Goal: Check status

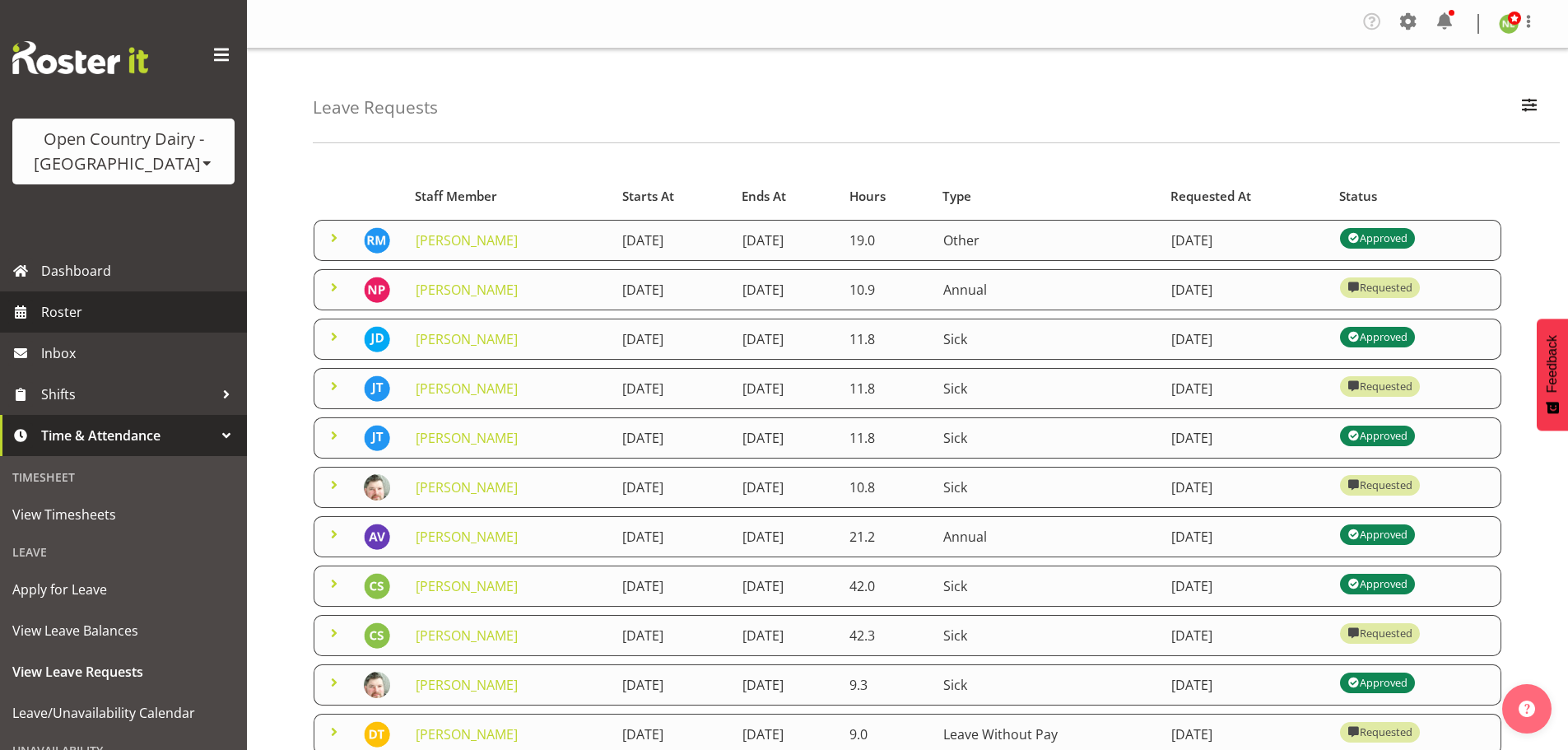
click at [104, 315] on span "Roster" at bounding box center [139, 312] width 197 height 25
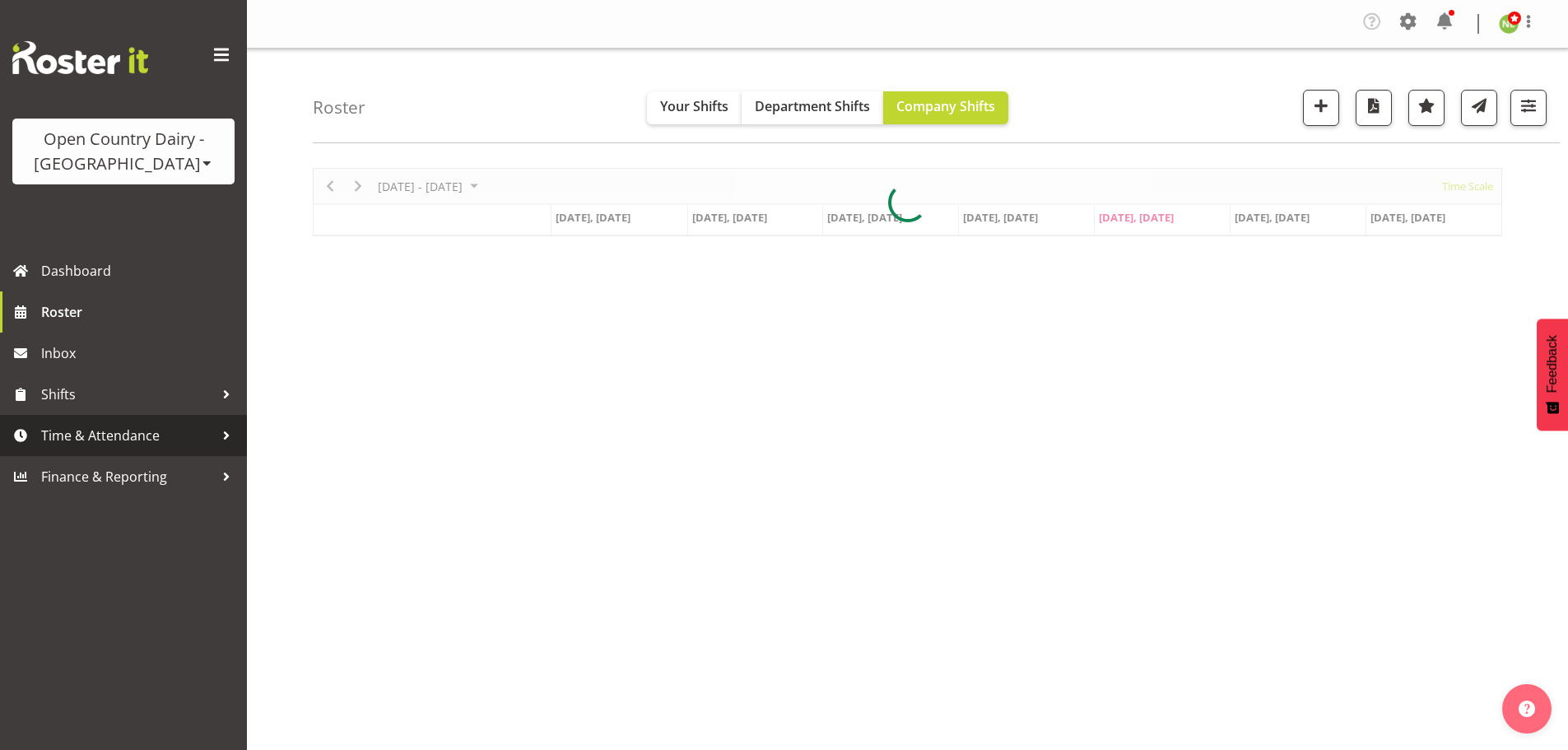
click at [99, 434] on span "Time & Attendance" at bounding box center [127, 435] width 173 height 25
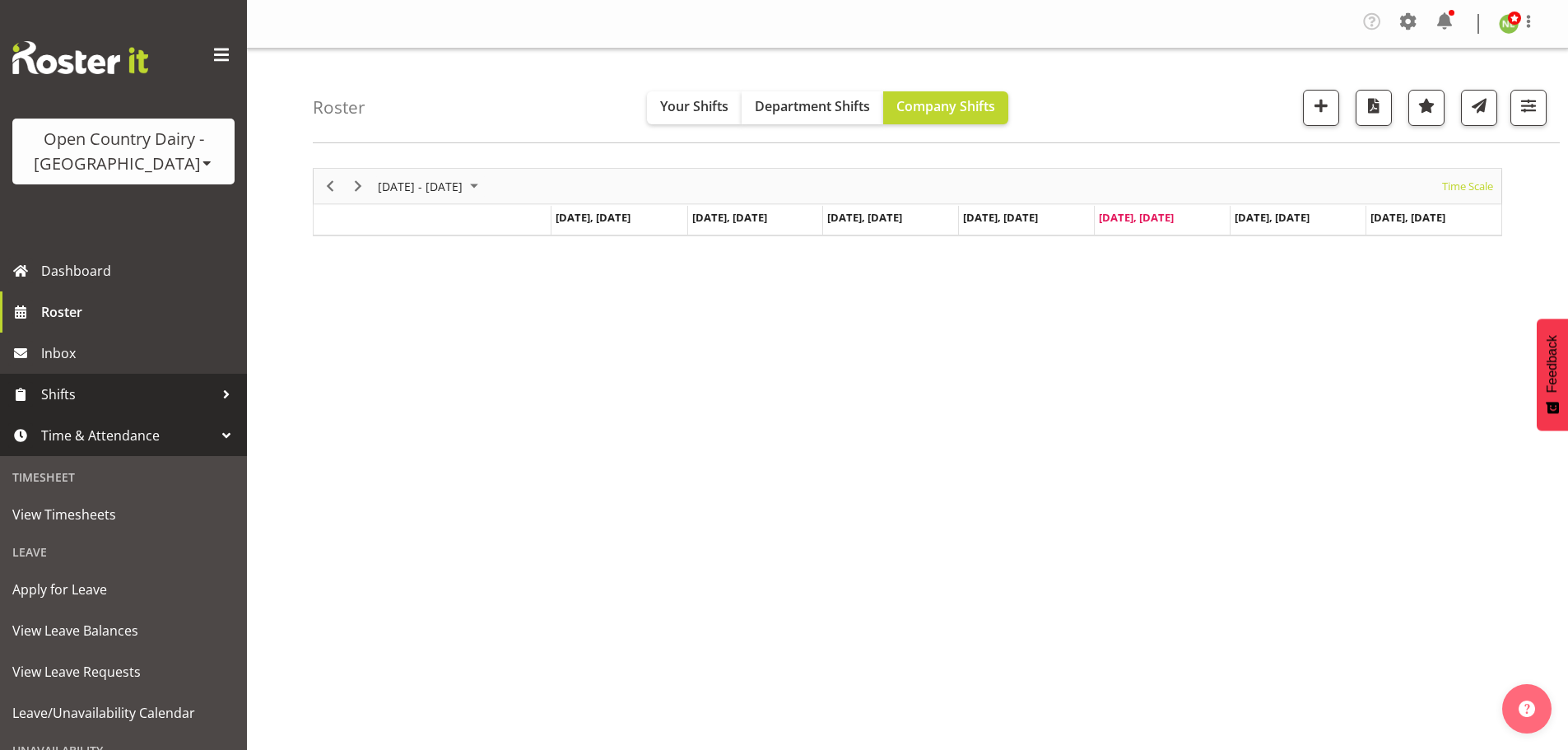
click at [107, 401] on span "Shifts" at bounding box center [127, 394] width 173 height 25
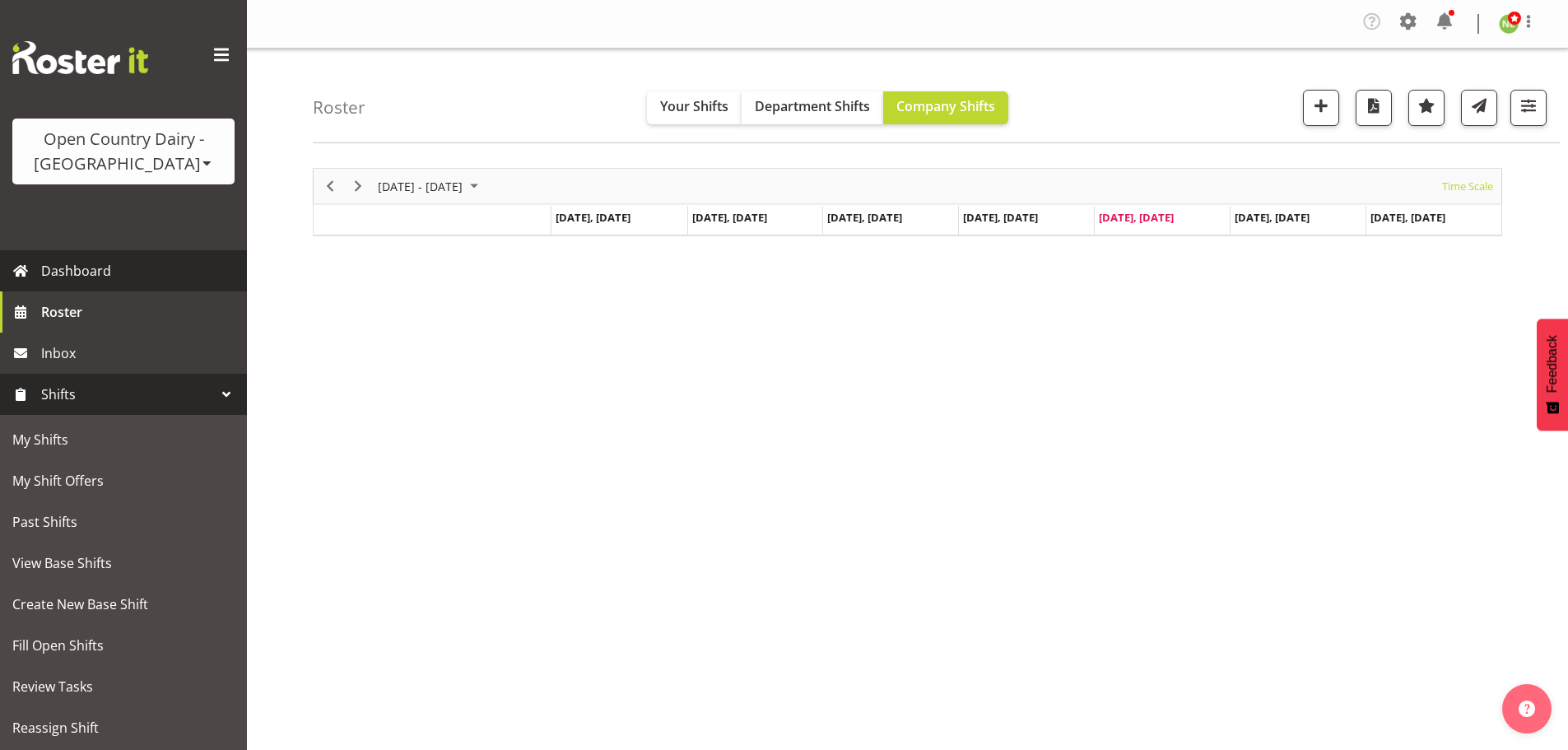
click at [130, 270] on span "Dashboard" at bounding box center [139, 270] width 197 height 25
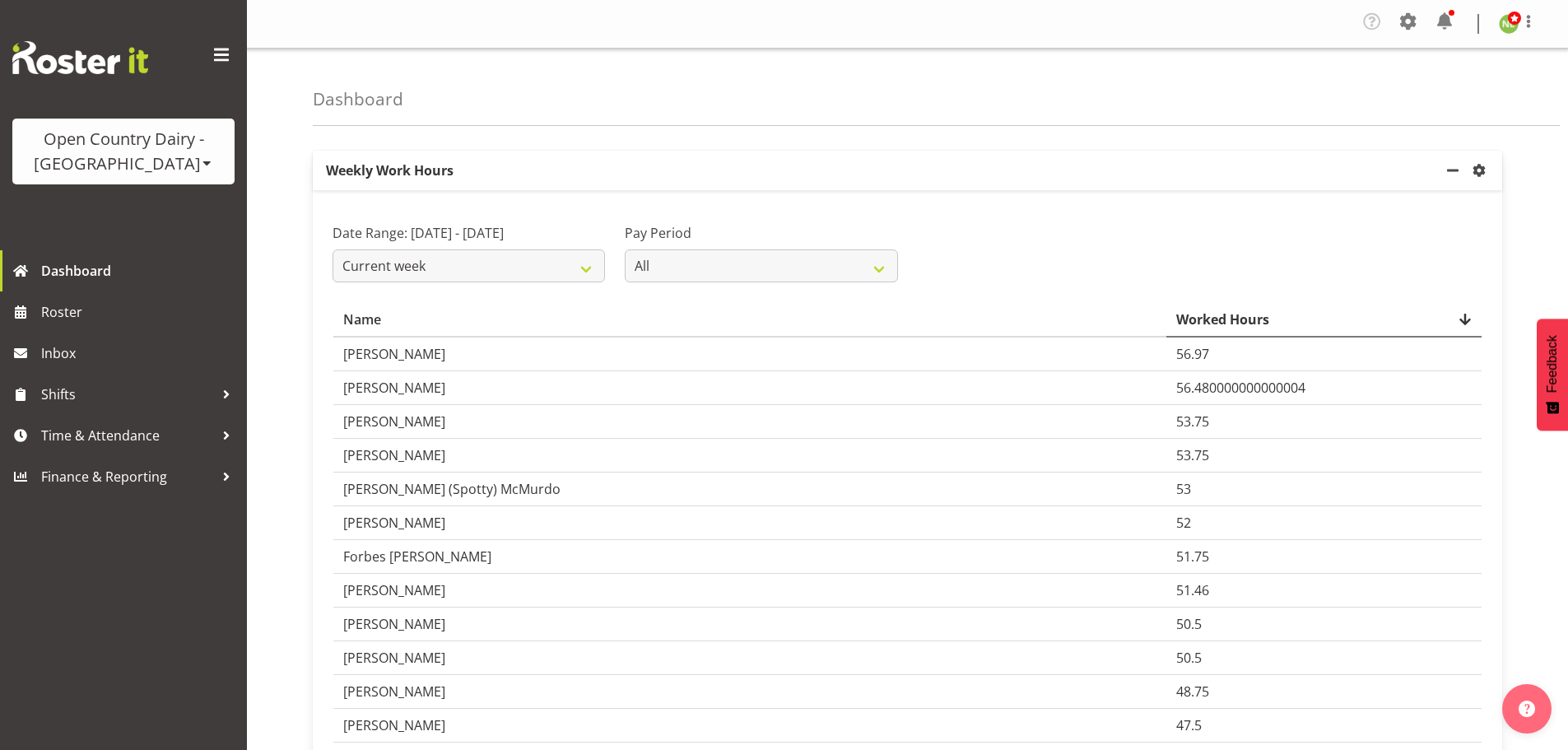
click at [1176, 330] on div "Worked Hours" at bounding box center [1323, 319] width 295 height 19
click at [882, 269] on select "All Fortnightly" at bounding box center [761, 266] width 272 height 33
click at [884, 262] on select "All Fortnightly" at bounding box center [761, 266] width 272 height 33
click at [580, 281] on select "Current week Last week Current Month Last Month Last 30 days" at bounding box center [469, 266] width 272 height 33
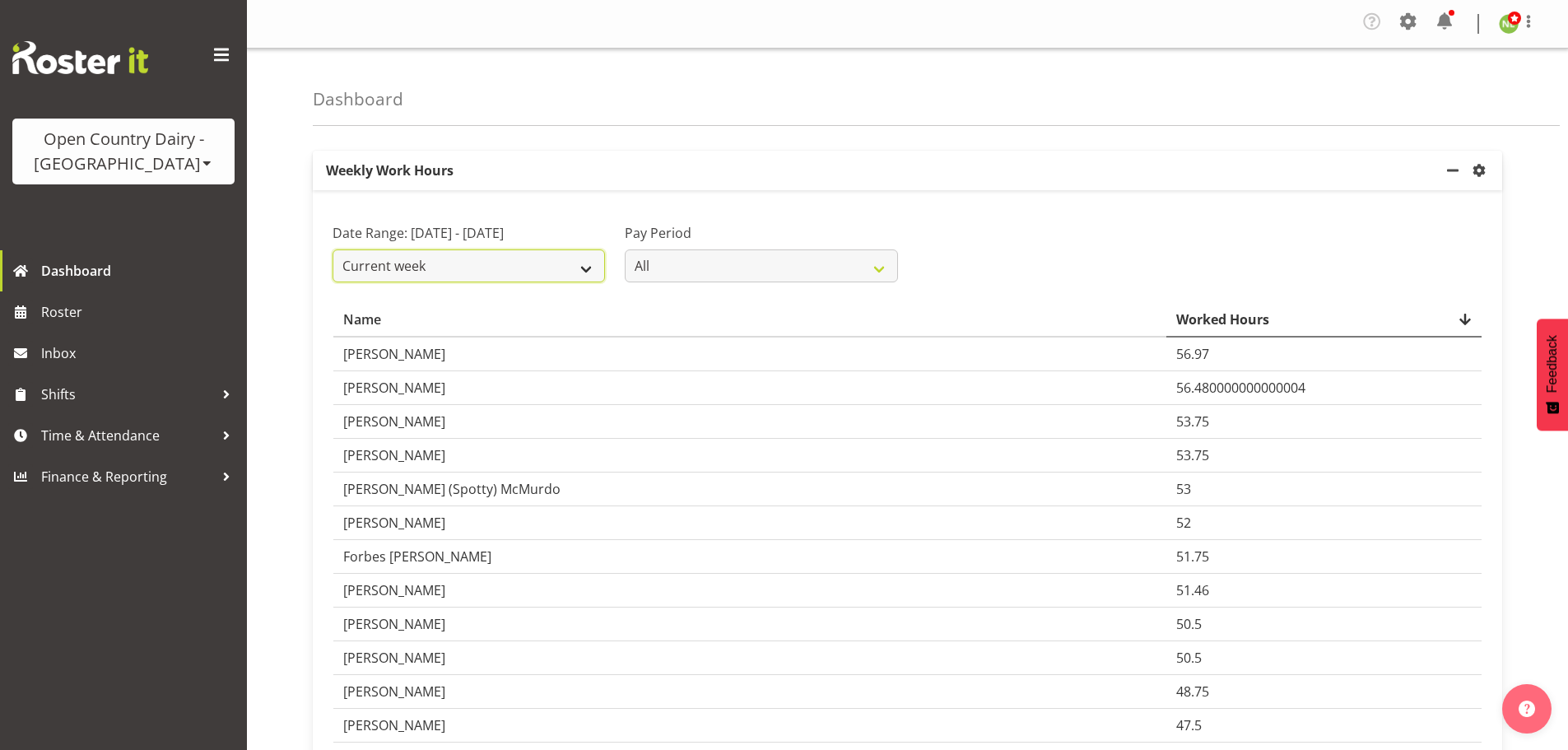
drag, startPoint x: 559, startPoint y: 279, endPoint x: 713, endPoint y: 258, distance: 155.4
click at [565, 278] on select "Current week Last week Current Month Last Month Last 30 days" at bounding box center [469, 266] width 272 height 33
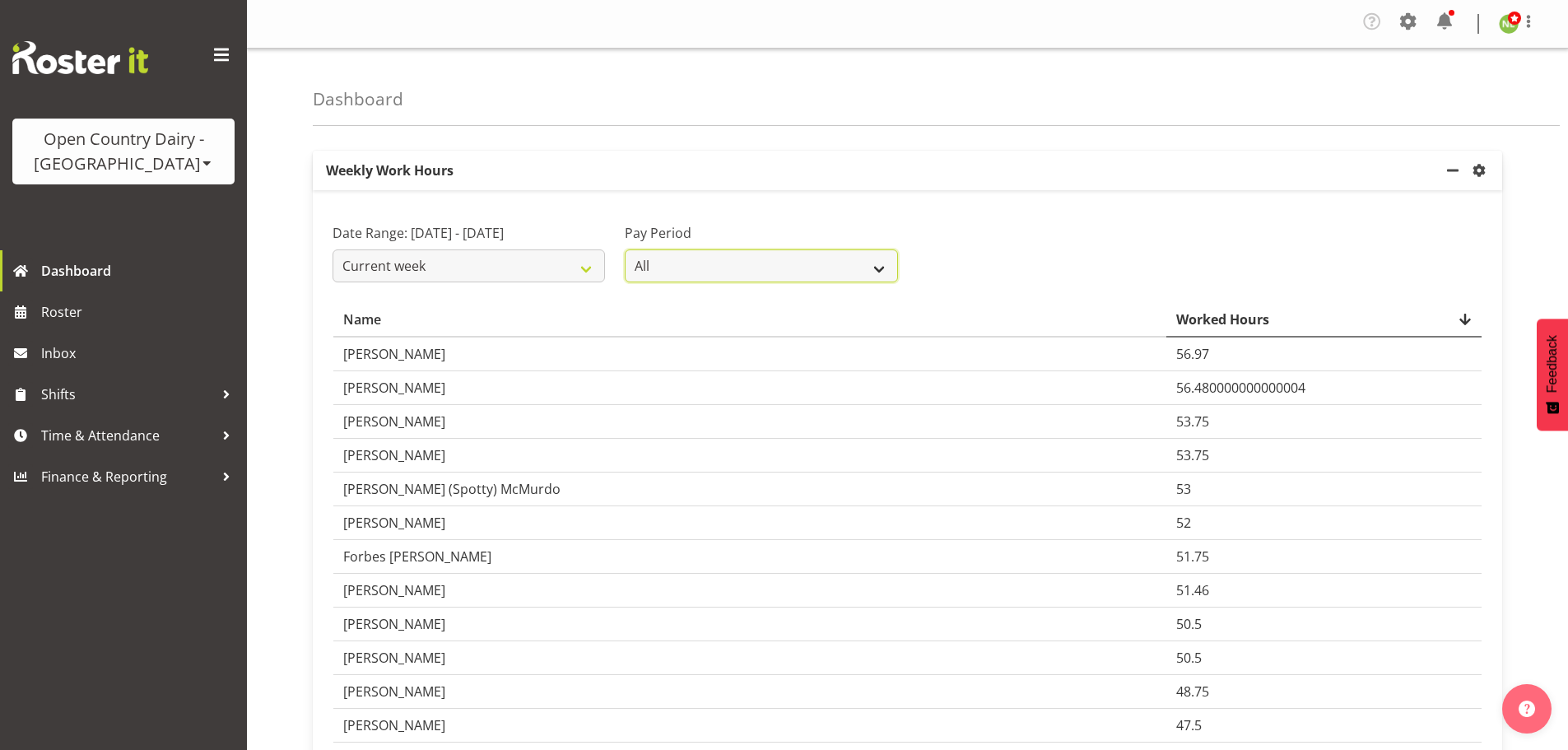
click at [714, 257] on select "All Fortnightly" at bounding box center [761, 266] width 272 height 33
select select "143"
click at [625, 249] on select "All Fortnightly" at bounding box center [761, 266] width 272 height 33
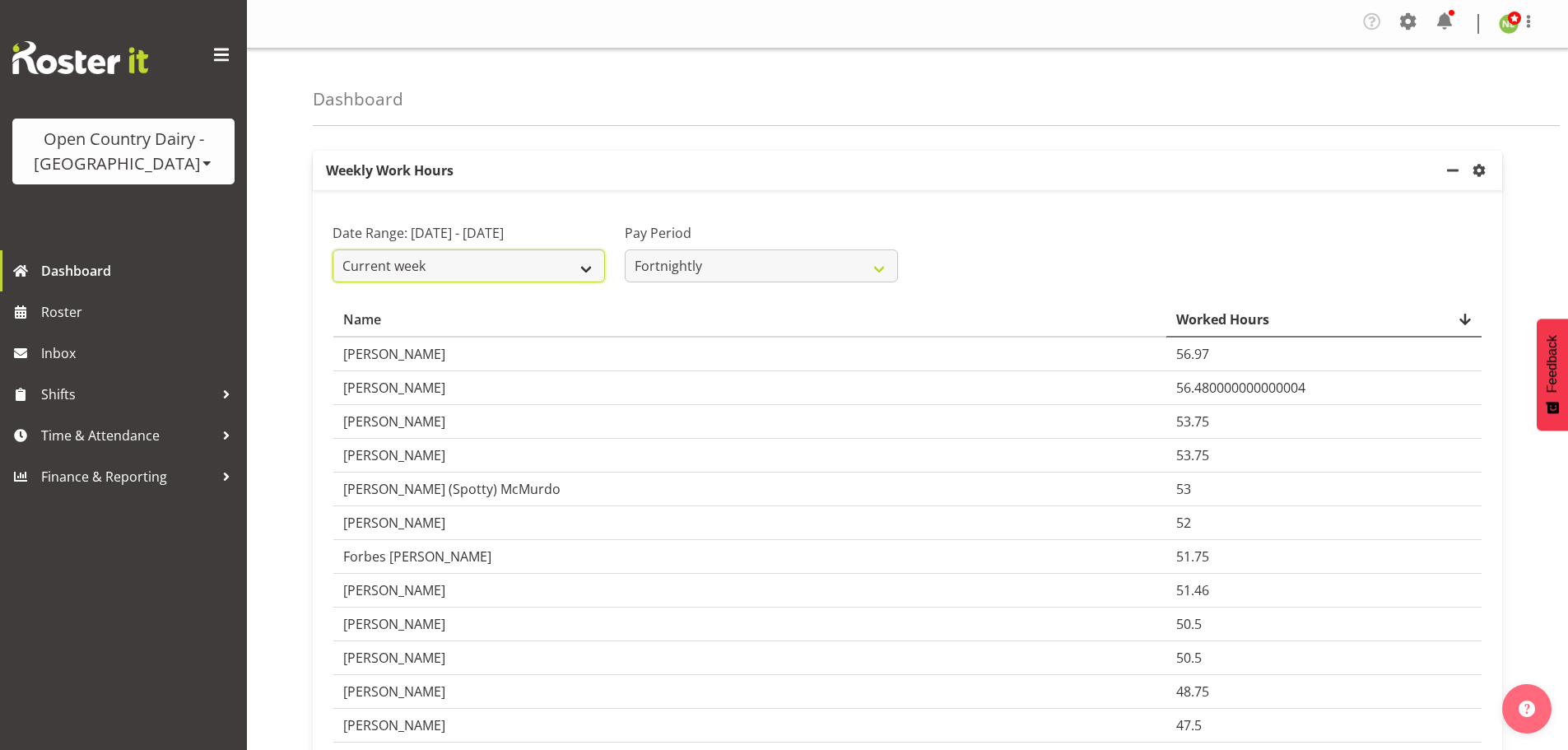
click at [538, 282] on select "Current week Last week Current Month Last Month Last 30 days" at bounding box center [469, 266] width 272 height 33
select select "last_week"
click at [332, 249] on select "Current week Last week Current Month Last Month Last 30 days" at bounding box center [469, 266] width 272 height 33
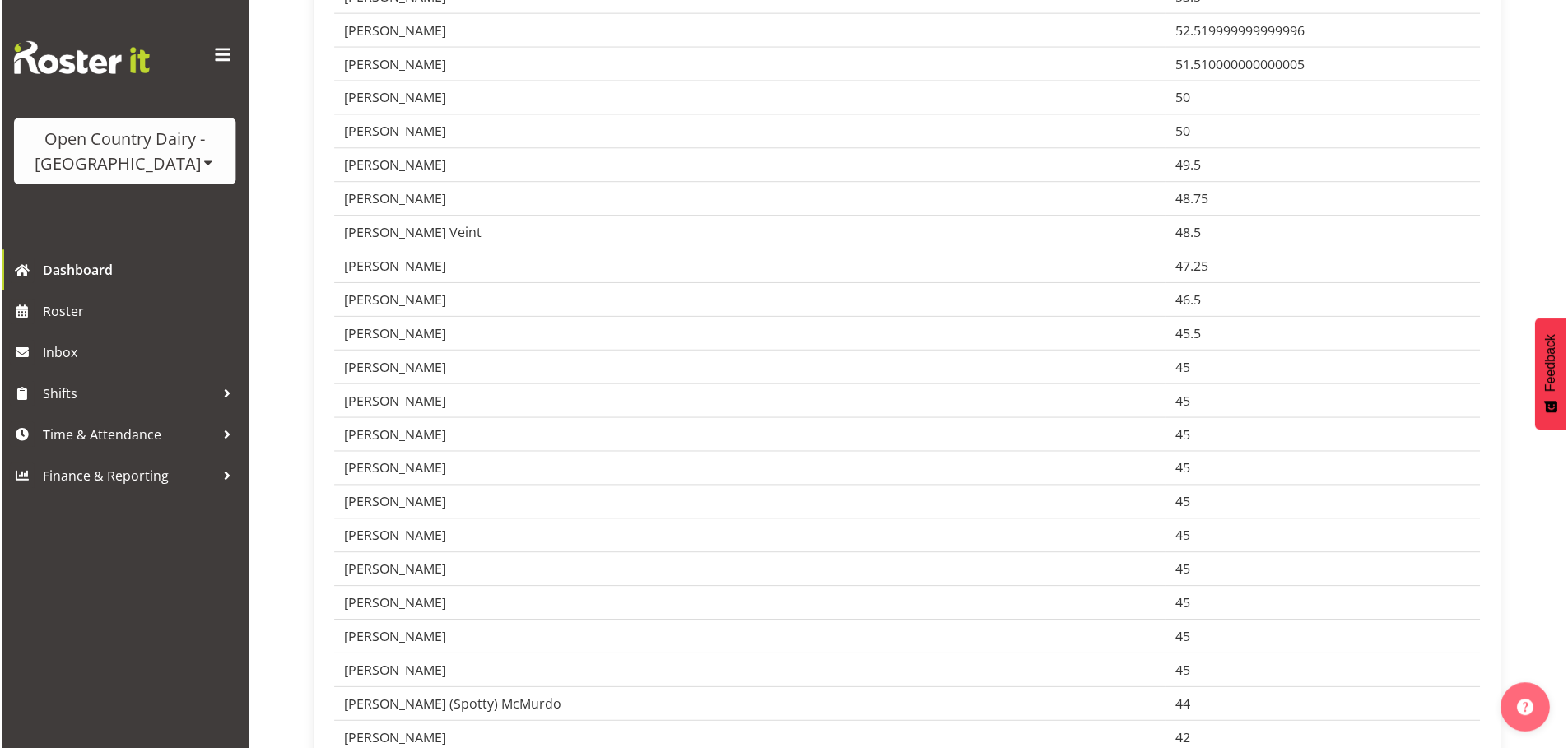
scroll to position [493, 0]
